Goal: Ask a question

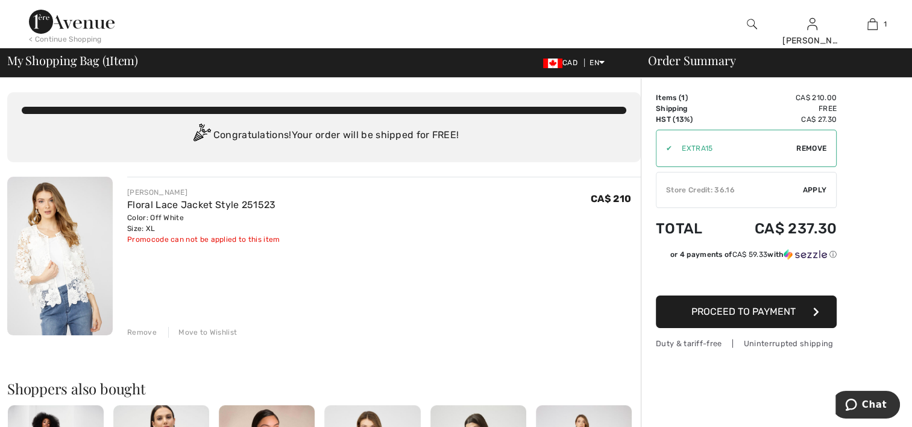
scroll to position [181, 0]
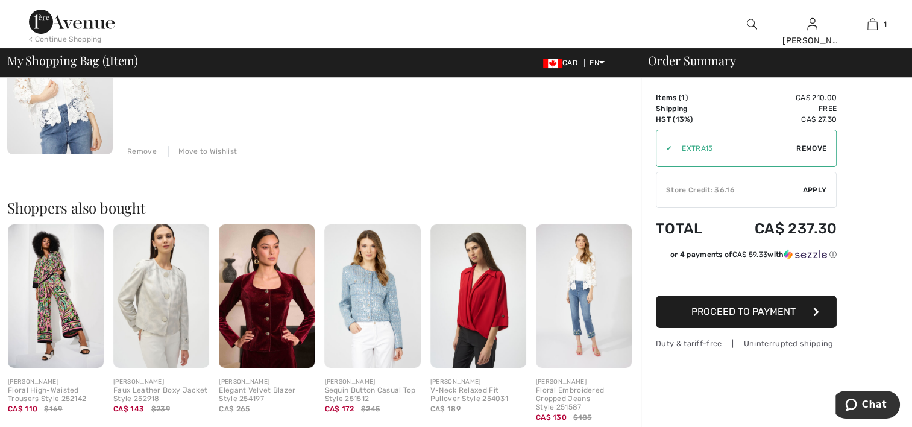
click at [769, 309] on span "Proceed to Payment" at bounding box center [743, 311] width 104 height 11
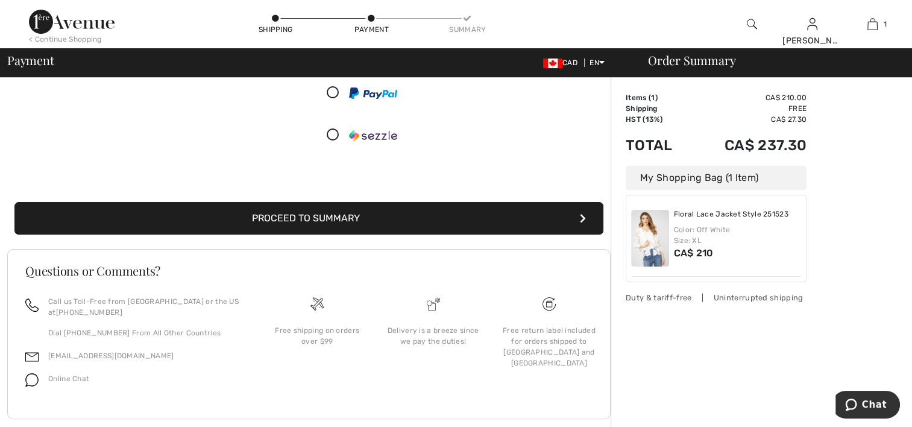
scroll to position [181, 0]
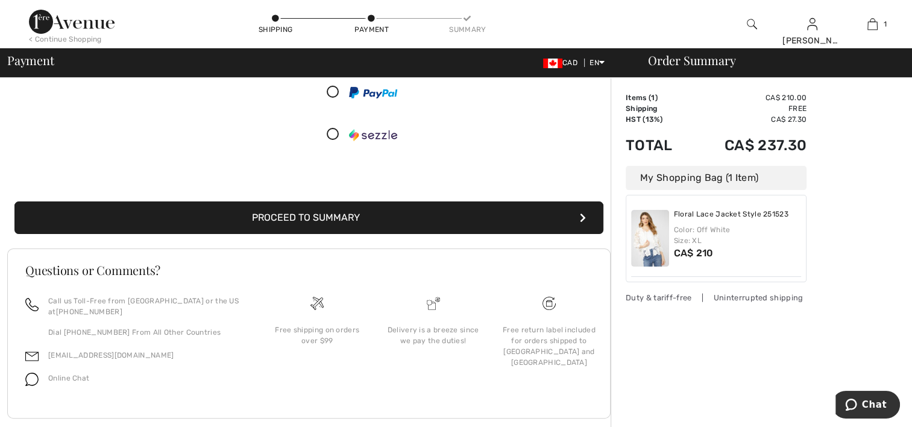
click at [334, 216] on button "Proceed to Summary" at bounding box center [308, 217] width 589 height 33
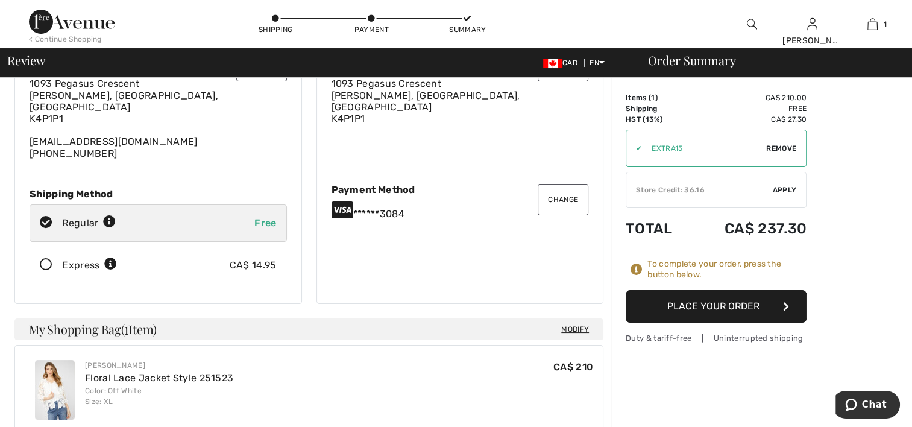
scroll to position [7, 0]
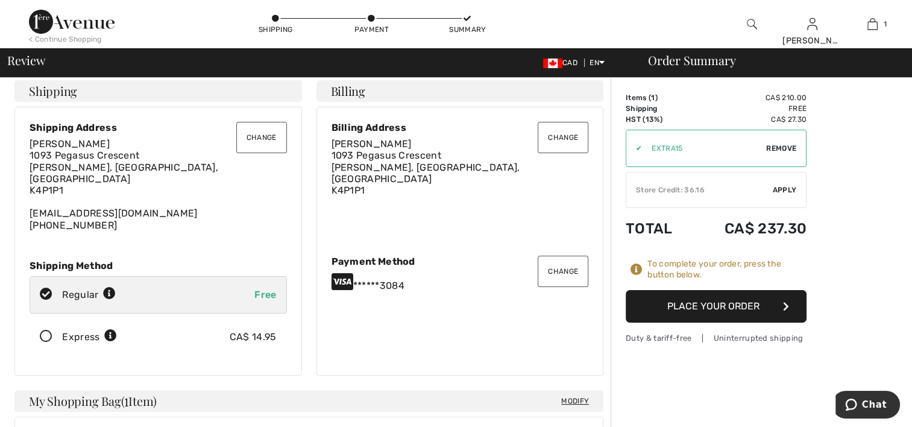
click at [43, 330] on icon at bounding box center [46, 336] width 32 height 13
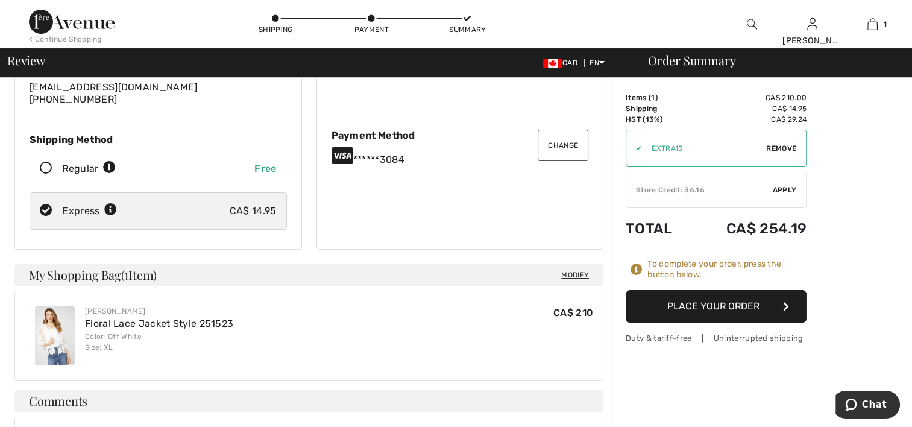
scroll to position [128, 0]
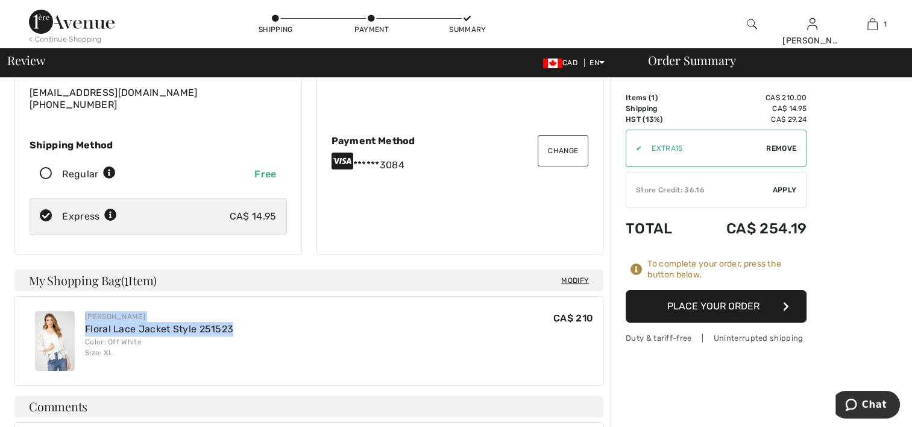
drag, startPoint x: 236, startPoint y: 316, endPoint x: 84, endPoint y: 318, distance: 151.9
click at [84, 318] on div "Frank Lyman Floral Lace Jacket Style 251523 Color: Off White Size: XL CA$ 210 C…" at bounding box center [309, 340] width 568 height 79
copy div "Frank Lyman Floral Lace Jacket Style 251523"
click at [862, 403] on span "Chat" at bounding box center [853, 404] width 17 height 12
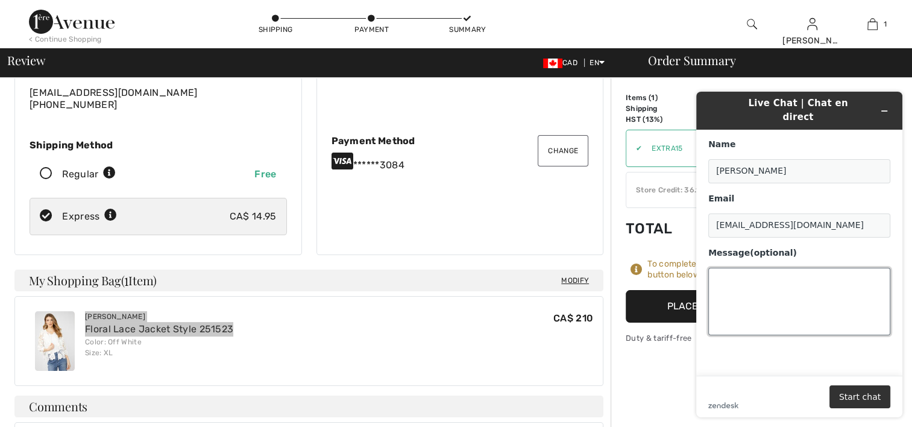
click at [772, 268] on textarea "Message (optional)" at bounding box center [799, 301] width 182 height 67
paste textarea "Frank Lyman Floral Lace Jacket Style 251523"
click at [716, 287] on textarea "Hi, I am looking to order the Frank Lyman Floral Lace Jacket Style 251523" at bounding box center [799, 301] width 182 height 67
click at [882, 280] on textarea "Hi, I am looking to order the Frank Lyman Floral Lace Jacket Style 251523" at bounding box center [799, 301] width 182 height 67
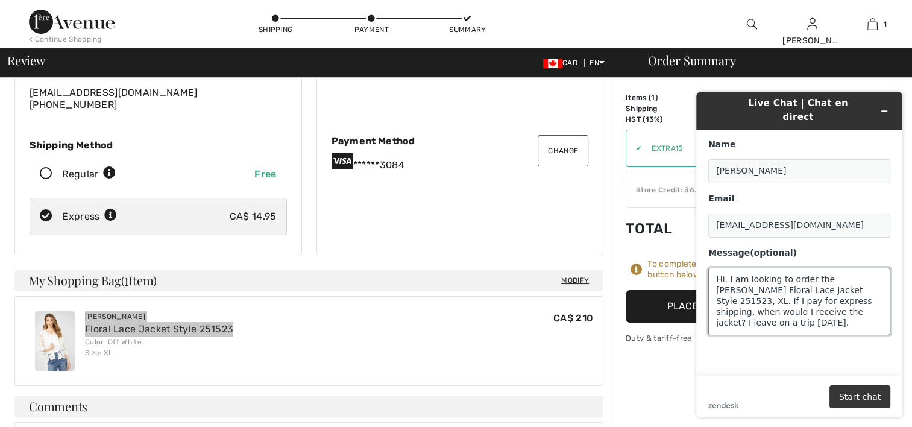
type textarea "Hi, I am looking to order the Frank Lyman Floral Lace Jacket Style 251523, XL. …"
click at [880, 403] on button "Start chat" at bounding box center [859, 396] width 61 height 23
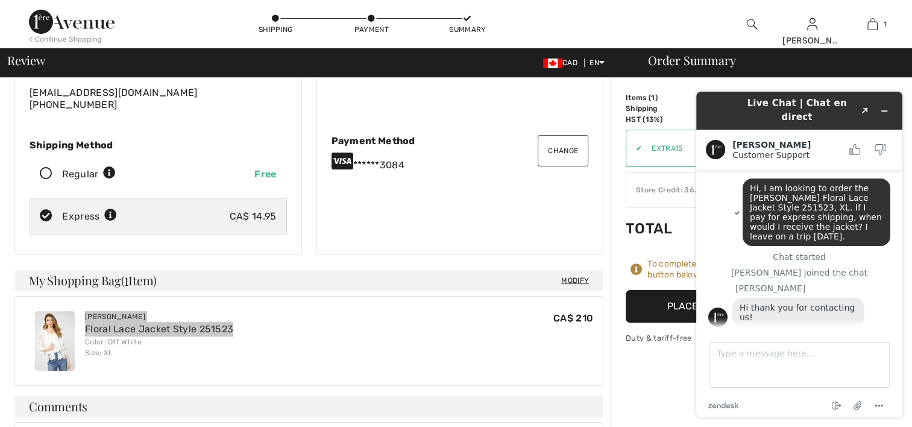
scroll to position [10, 0]
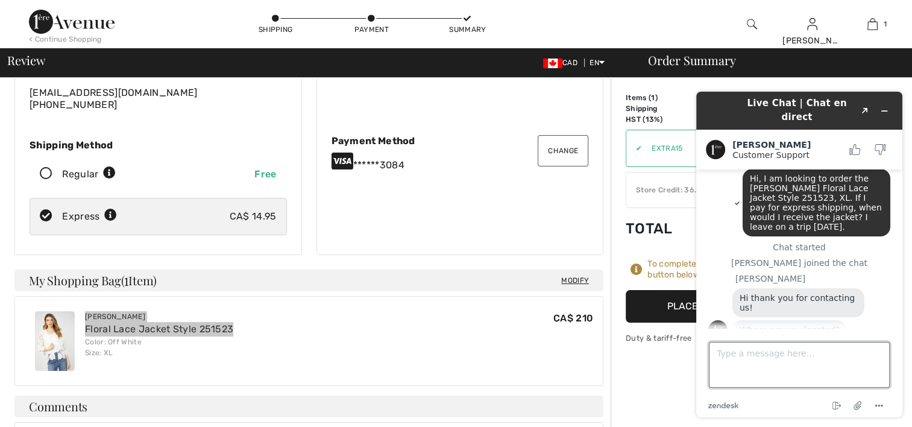
click at [714, 352] on textarea "Type a message here..." at bounding box center [799, 365] width 181 height 46
type textarea "Ottawa"
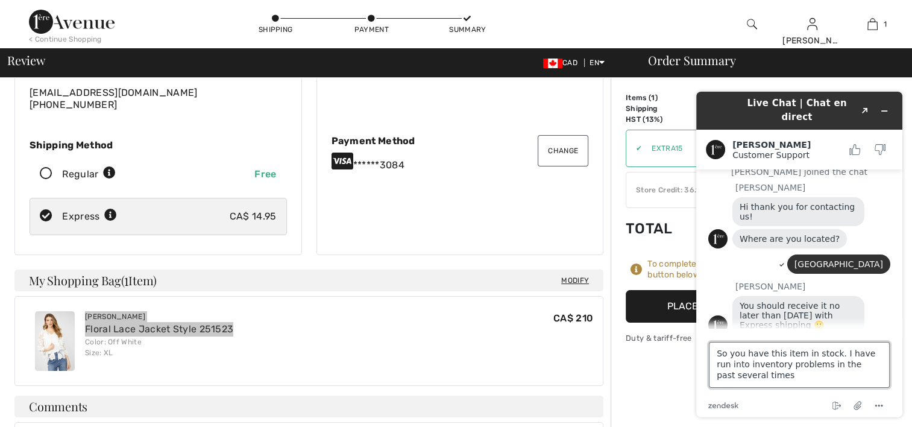
scroll to position [149, 0]
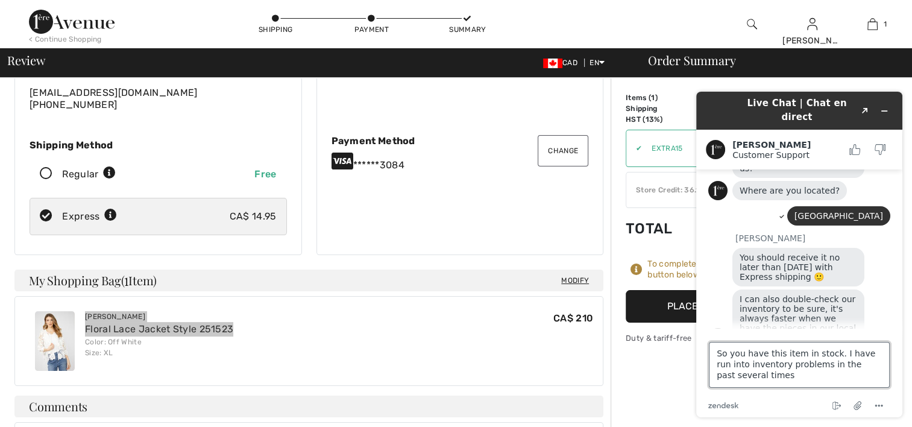
type textarea "So you have this item in stock. I have run into inventory problems in the past …"
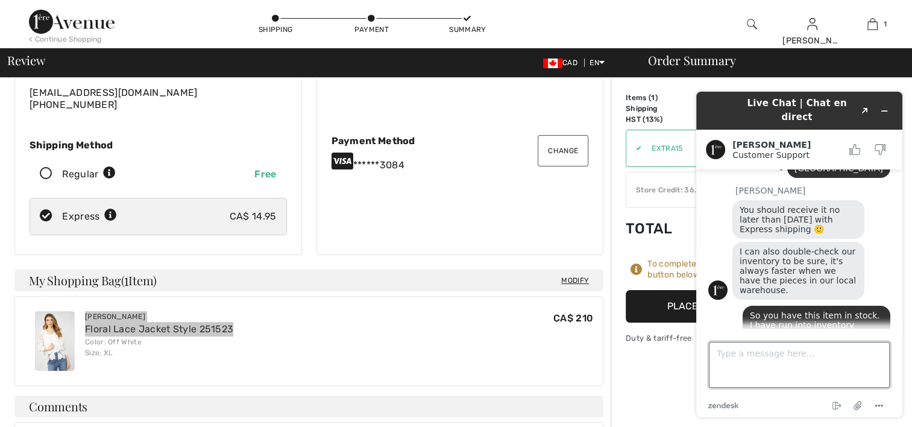
scroll to position [265, 0]
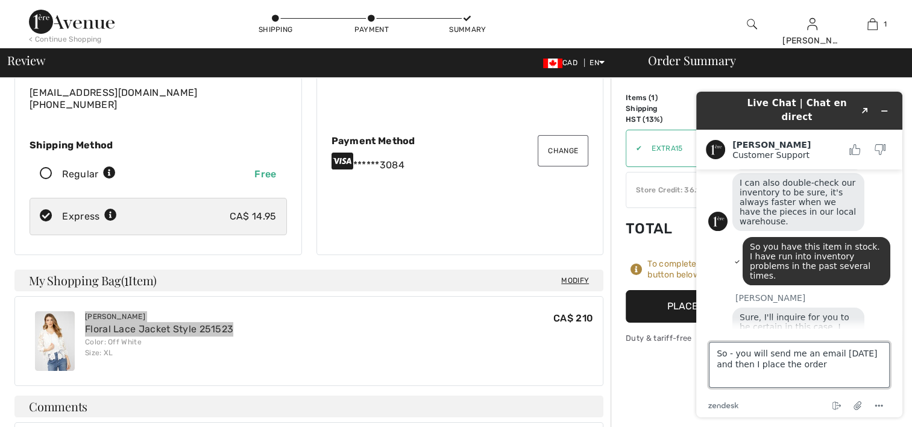
type textarea "So - you will send me an email on Monday and then I place the order?"
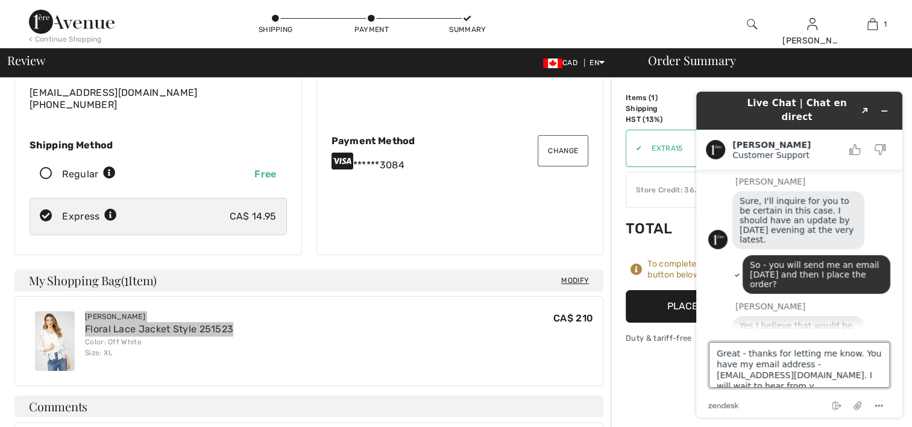
scroll to position [5, 0]
type textarea "Great - thanks for letting me know. You have my email address - drjgill49@gmail…"
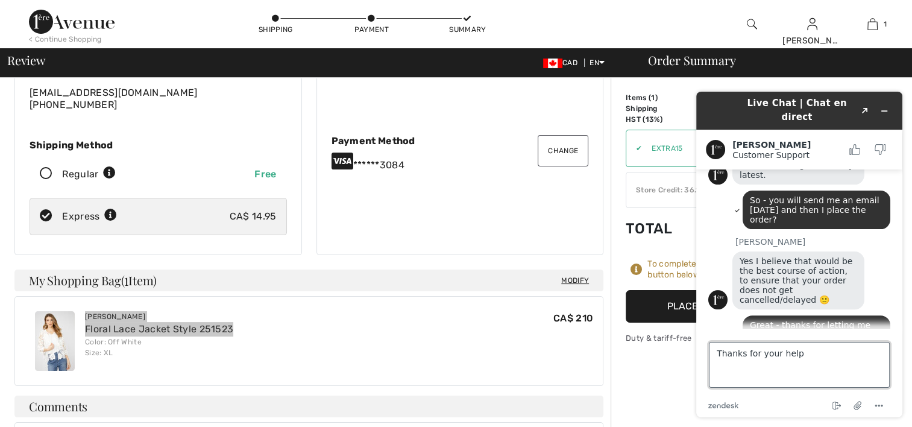
type textarea "Thanks for your help!"
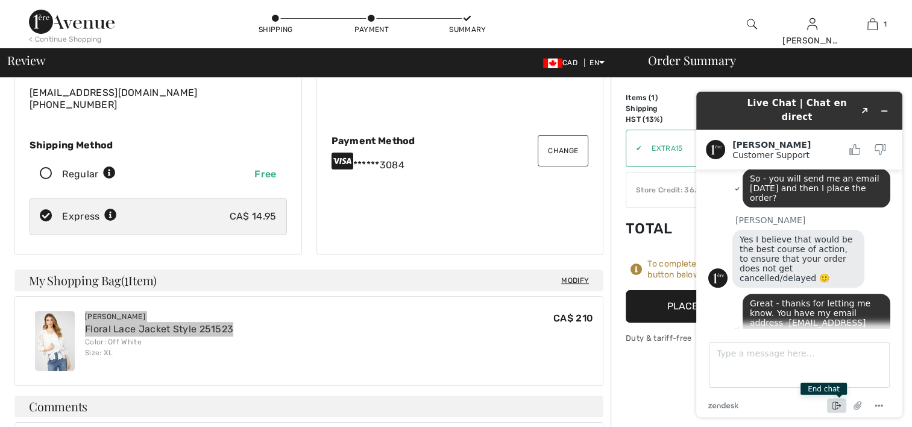
click at [837, 405] on icon "End chat" at bounding box center [836, 405] width 14 height 14
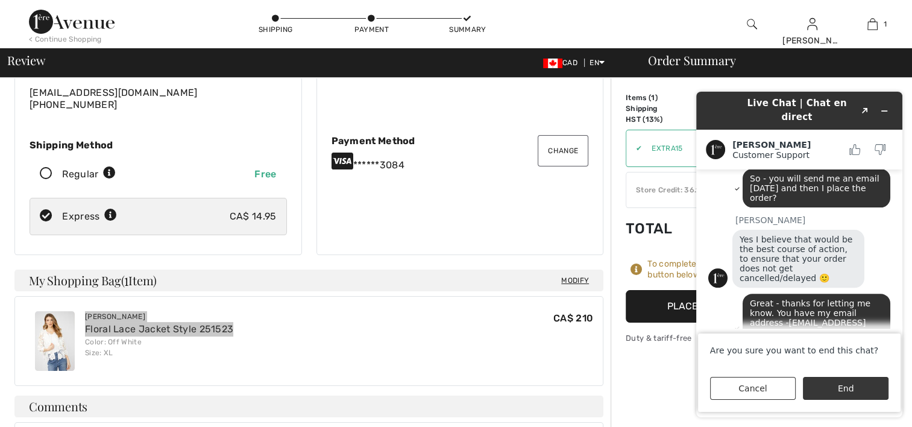
click at [838, 384] on button "End" at bounding box center [846, 388] width 86 height 23
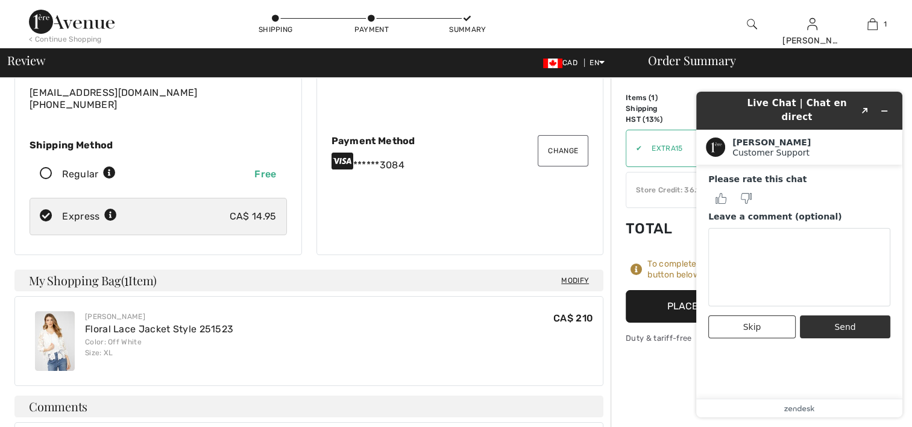
click at [474, 348] on div "Frank Lyman Floral Lace Jacket Style 251523 Color: Off White Size: XL CA$ 210 C…" at bounding box center [309, 340] width 568 height 79
click at [765, 318] on button "Skip" at bounding box center [751, 326] width 87 height 23
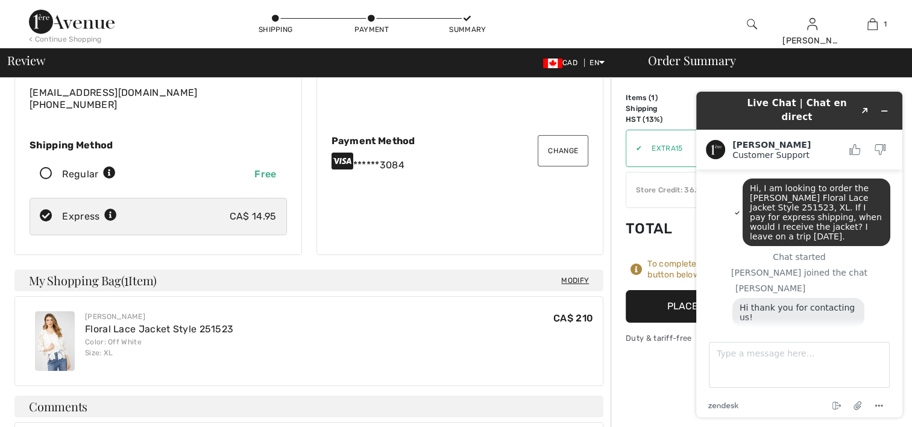
scroll to position [480, 0]
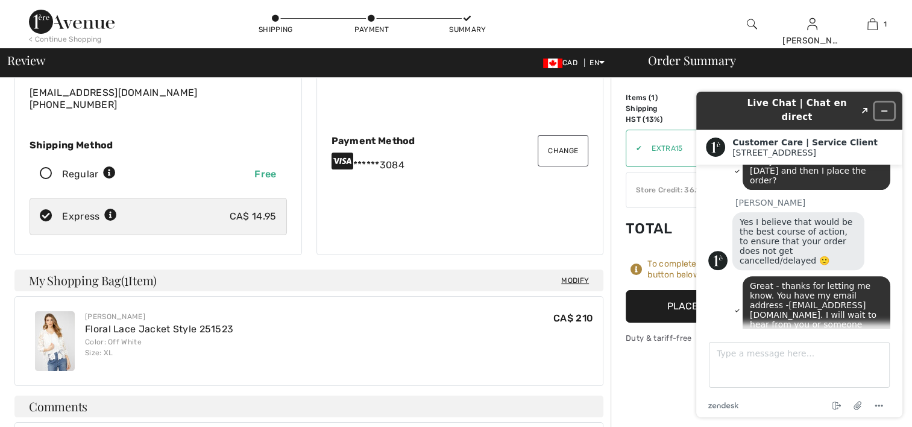
click at [884, 107] on icon "Minimize widget" at bounding box center [884, 111] width 8 height 8
